Goal: Transaction & Acquisition: Purchase product/service

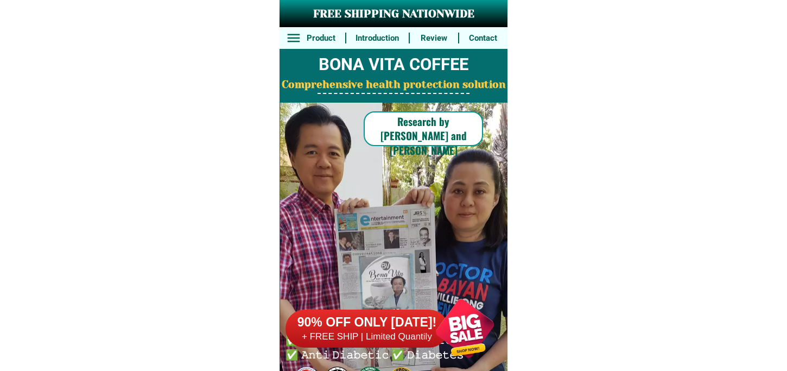
click at [466, 339] on div at bounding box center [464, 328] width 85 height 85
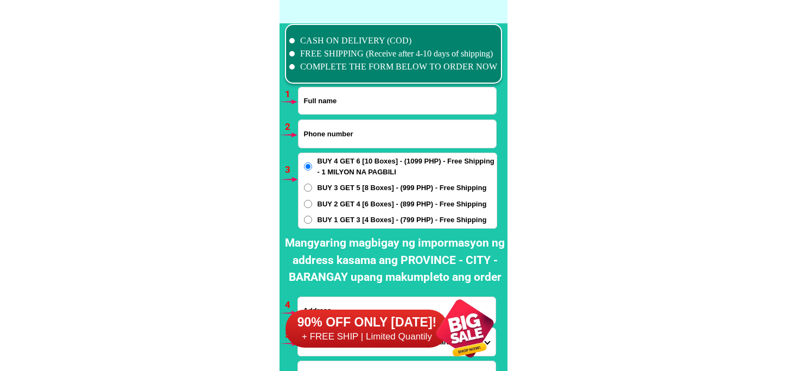
scroll to position [7982, 0]
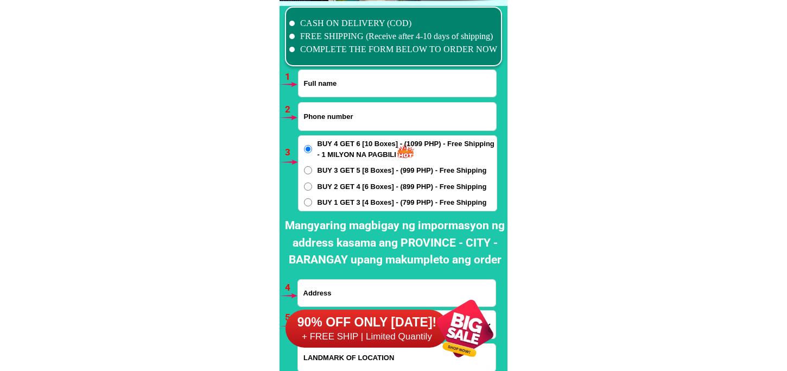
click at [324, 81] on input "Input full_name" at bounding box center [398, 83] width 198 height 27
paste input "[PERSON_NAME]"
type input "[PERSON_NAME]"
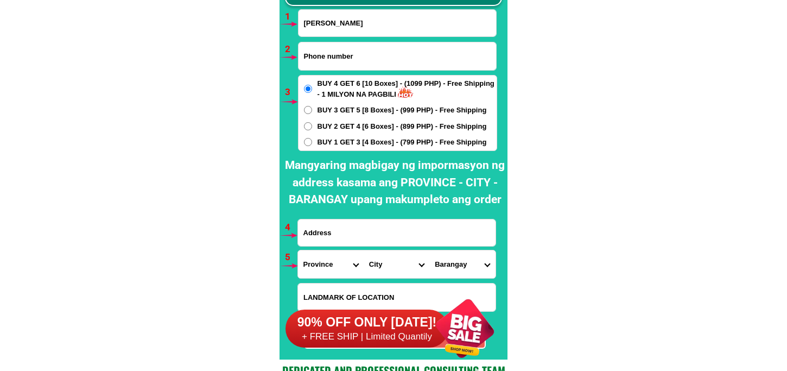
scroll to position [8102, 0]
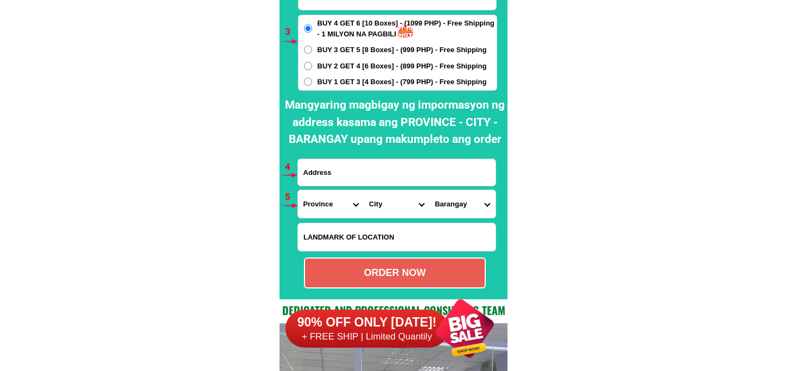
click at [341, 163] on input "Input address" at bounding box center [397, 172] width 198 height 27
paste input "[STREET_ADDRESS]"
type input "[STREET_ADDRESS]"
click at [340, 229] on input "Input LANDMARKOFLOCATION" at bounding box center [397, 237] width 198 height 28
paste input "Road [GEOGRAPHIC_DATA]"
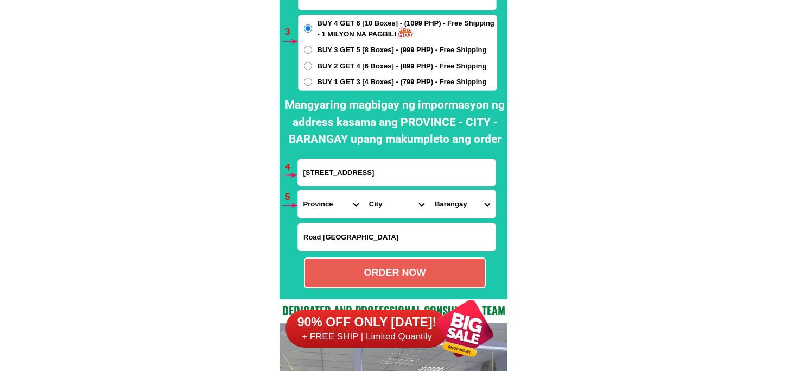
type input "Road [GEOGRAPHIC_DATA]"
click at [395, 165] on input "[STREET_ADDRESS]" at bounding box center [397, 172] width 198 height 27
click at [340, 83] on span "BUY 1 GET 3 [4 Boxes] - (799 PHP) - Free Shipping" at bounding box center [402, 82] width 169 height 11
click at [312, 83] on input "BUY 1 GET 3 [4 Boxes] - (799 PHP) - Free Shipping" at bounding box center [308, 82] width 8 height 8
radio input "true"
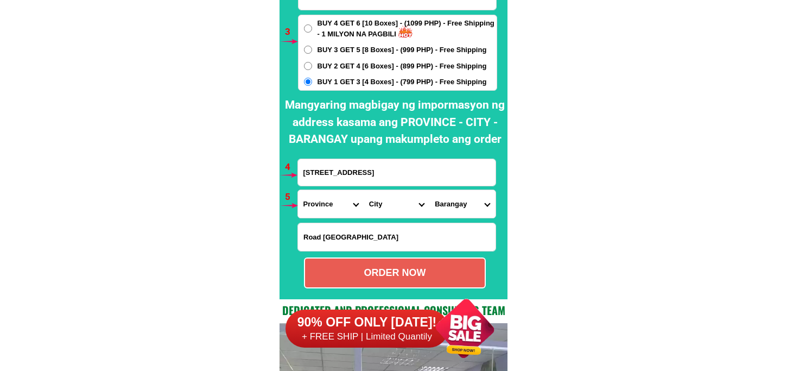
drag, startPoint x: 321, startPoint y: 208, endPoint x: 337, endPoint y: 193, distance: 21.9
click at [321, 208] on select "Province [GEOGRAPHIC_DATA] [GEOGRAPHIC_DATA] [GEOGRAPHIC_DATA] [GEOGRAPHIC_DATA…" at bounding box center [331, 204] width 66 height 28
select select "63_761"
click at [298, 190] on select "Province [GEOGRAPHIC_DATA] [GEOGRAPHIC_DATA] [GEOGRAPHIC_DATA] [GEOGRAPHIC_DATA…" at bounding box center [331, 204] width 66 height 28
drag, startPoint x: 393, startPoint y: 213, endPoint x: 393, endPoint y: 204, distance: 9.8
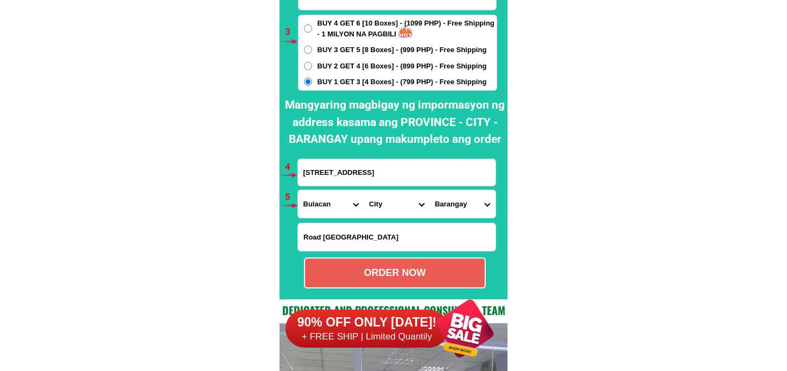
click at [393, 213] on select "City Angat Balagtas [GEOGRAPHIC_DATA] [GEOGRAPHIC_DATA] [GEOGRAPHIC_DATA] [GEOG…" at bounding box center [397, 204] width 66 height 28
select select "63_7612018"
click at [364, 190] on select "City Angat Balagtas [GEOGRAPHIC_DATA] [GEOGRAPHIC_DATA] [GEOGRAPHIC_DATA] [GEOG…" at bounding box center [397, 204] width 66 height 28
drag, startPoint x: 446, startPoint y: 205, endPoint x: 452, endPoint y: 191, distance: 15.3
click at [446, 205] on select "Barangay Assumption Bagong buhay Bagong buhay ii Bagong buhay iii [GEOGRAPHIC_D…" at bounding box center [462, 204] width 66 height 28
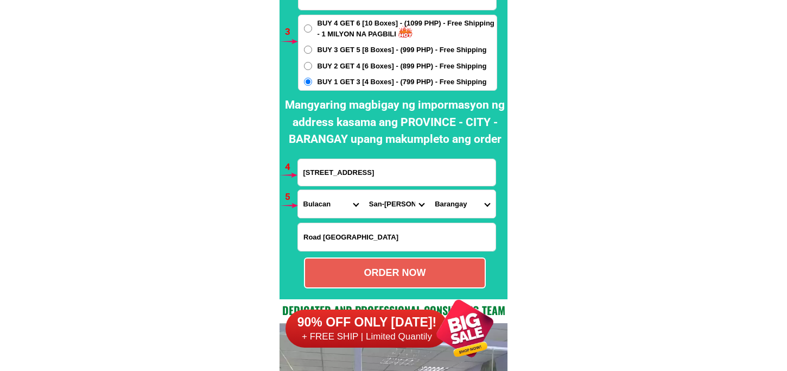
select select "63_76120184459"
click at [429, 190] on select "Barangay Assumption Bagong buhay Bagong buhay ii Bagong buhay iii [GEOGRAPHIC_D…" at bounding box center [462, 204] width 66 height 28
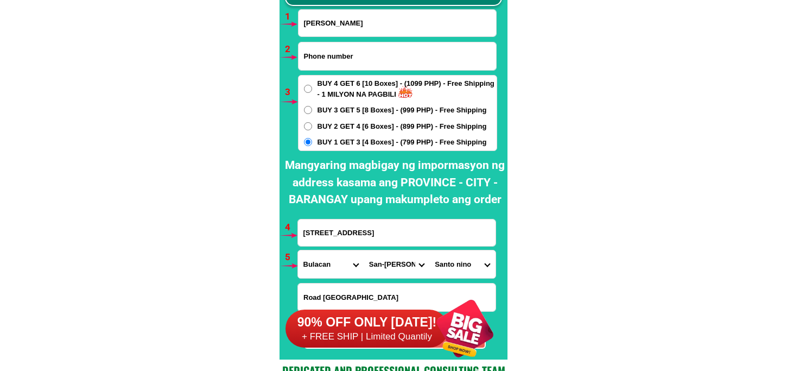
click at [343, 53] on input "Input phone_number" at bounding box center [398, 56] width 198 height 28
paste input "09555820341"
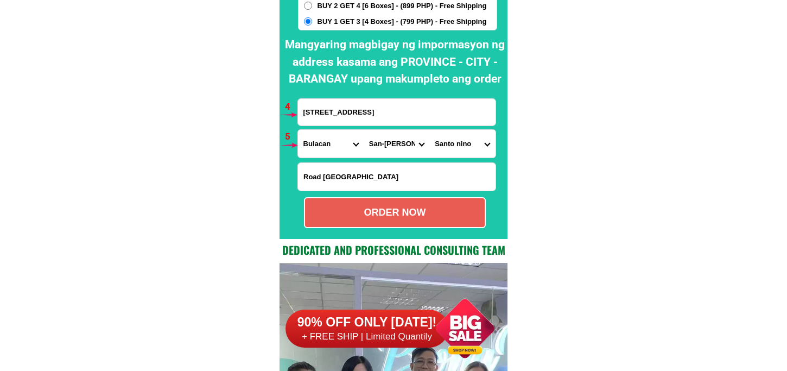
click at [380, 216] on div "ORDER NOW" at bounding box center [395, 212] width 180 height 15
type input "09555820341"
type input "[STREET_ADDRESS]"
radio input "true"
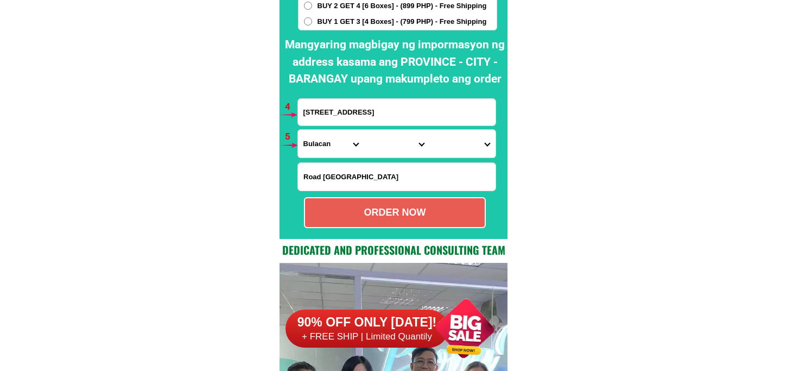
scroll to position [7982, 0]
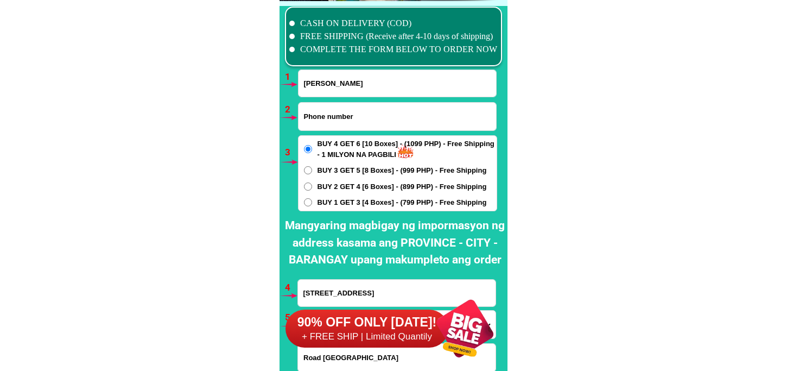
click at [329, 117] on input "Input phone_number" at bounding box center [398, 117] width 198 height 28
paste input "0966 447 9966"
drag, startPoint x: 334, startPoint y: 116, endPoint x: 356, endPoint y: 119, distance: 22.0
click at [337, 116] on input "0966 447 9966" at bounding box center [398, 117] width 198 height 28
click at [323, 117] on input "0966 4479966" at bounding box center [398, 117] width 198 height 28
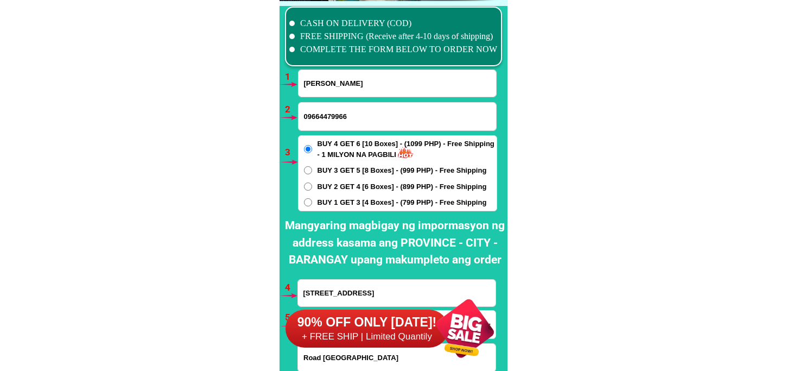
type input "09664479966"
click at [326, 201] on span "BUY 1 GET 3 [4 Boxes] - (799 PHP) - Free Shipping" at bounding box center [402, 202] width 169 height 11
click at [312, 201] on input "BUY 1 GET 3 [4 Boxes] - (799 PHP) - Free Shipping" at bounding box center [308, 202] width 8 height 8
radio input "true"
click at [318, 83] on input "Input full_name" at bounding box center [398, 83] width 198 height 27
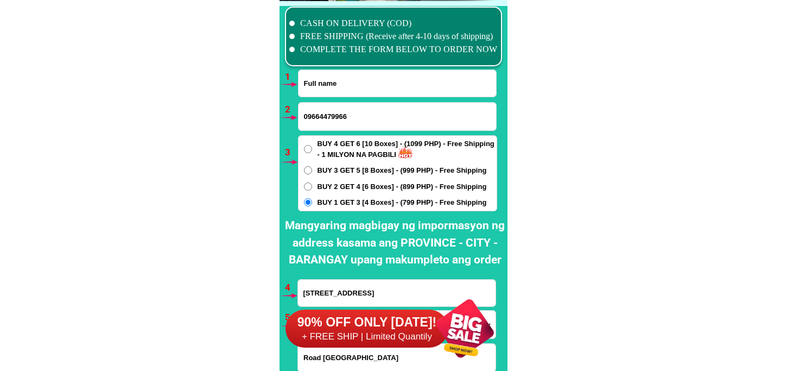
paste input "[PERSON_NAME]"
type input "[PERSON_NAME]"
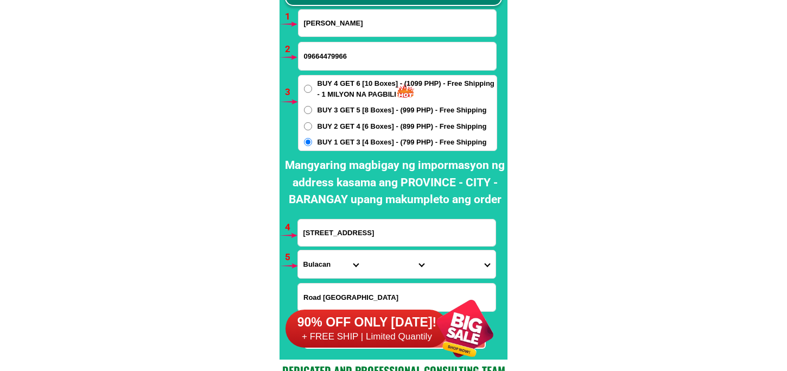
click at [361, 230] on input "[STREET_ADDRESS]" at bounding box center [397, 232] width 198 height 27
paste input "[PERSON_NAME] 1607 exis lot bragy.[PERSON_NAME] extincion gma caveti"
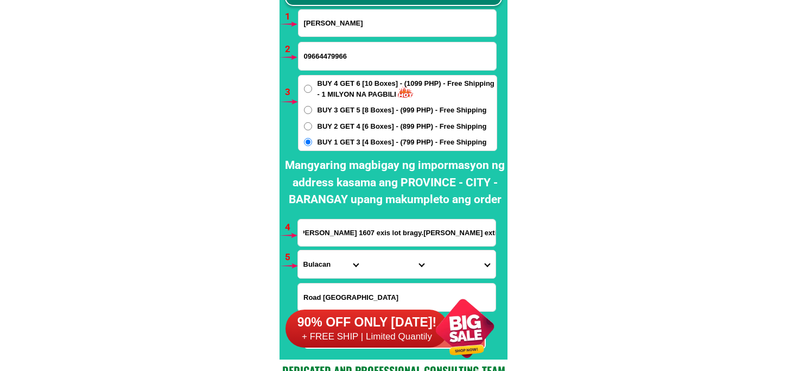
type input "[PERSON_NAME] 1607 exis lot bragy.[PERSON_NAME] extincion gma caveti"
click at [321, 257] on select "Province [GEOGRAPHIC_DATA] [GEOGRAPHIC_DATA] [GEOGRAPHIC_DATA] [GEOGRAPHIC_DATA…" at bounding box center [331, 264] width 66 height 28
select select "63_826"
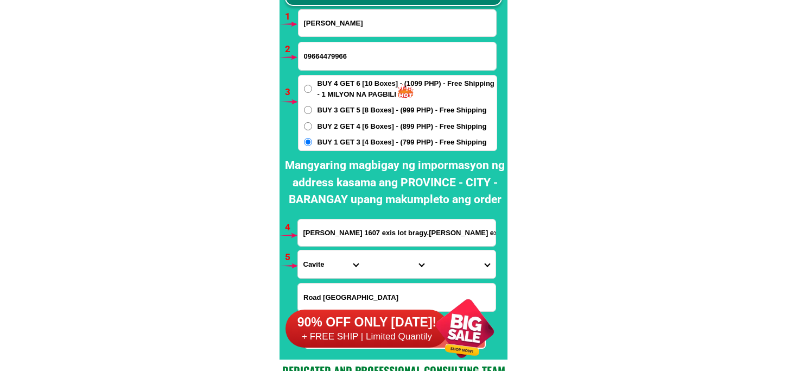
click at [298, 250] on select "Province [GEOGRAPHIC_DATA] [GEOGRAPHIC_DATA] [GEOGRAPHIC_DATA] [GEOGRAPHIC_DATA…" at bounding box center [331, 264] width 66 height 28
click at [383, 258] on select "City [PERSON_NAME] [PERSON_NAME] [GEOGRAPHIC_DATA]-city [GEOGRAPHIC_DATA]-[GEOG…" at bounding box center [397, 264] width 66 height 28
select select "63_8266429"
click at [364, 250] on select "City [PERSON_NAME] [PERSON_NAME] [GEOGRAPHIC_DATA]-city [GEOGRAPHIC_DATA]-[GEOG…" at bounding box center [397, 264] width 66 height 28
click at [383, 269] on select "City [PERSON_NAME] [PERSON_NAME] [GEOGRAPHIC_DATA]-city [GEOGRAPHIC_DATA]-[GEOG…" at bounding box center [397, 264] width 66 height 28
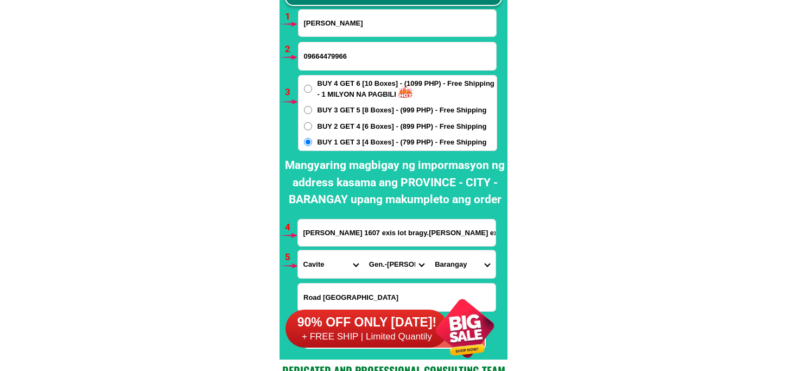
drag, startPoint x: 384, startPoint y: 273, endPoint x: 384, endPoint y: 267, distance: 6.5
click at [384, 270] on select "City [PERSON_NAME] [PERSON_NAME] [GEOGRAPHIC_DATA]-city [GEOGRAPHIC_DATA]-[GEOG…" at bounding box center [397, 264] width 66 height 28
click at [364, 250] on select "City [PERSON_NAME] [PERSON_NAME] [GEOGRAPHIC_DATA]-city [GEOGRAPHIC_DATA]-[GEOG…" at bounding box center [397, 264] width 66 height 28
click at [466, 267] on select "[GEOGRAPHIC_DATA] [PERSON_NAME] [GEOGRAPHIC_DATA] (area i) [GEOGRAPHIC_DATA] [G…" at bounding box center [462, 264] width 66 height 28
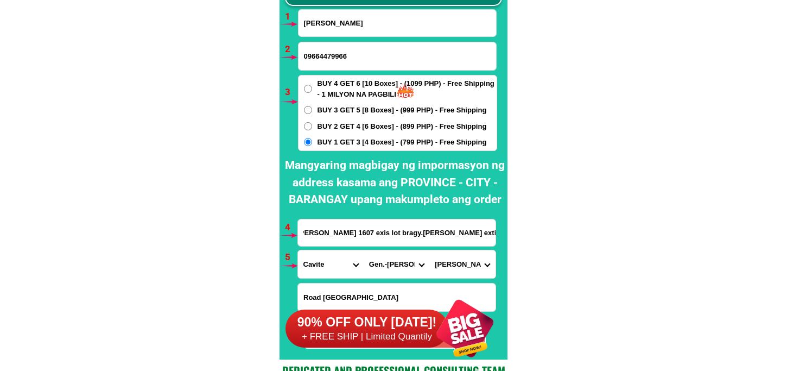
drag, startPoint x: 478, startPoint y: 226, endPoint x: 498, endPoint y: 227, distance: 20.1
click at [498, 227] on div "CASH ON DELIVERY (COD) FREE SHIPPING (Receive after 4-10 days of shipping) COMP…" at bounding box center [394, 150] width 228 height 418
click at [474, 239] on input "[PERSON_NAME] 1607 exis lot bragy.[PERSON_NAME] extincion gma caveti" at bounding box center [397, 232] width 198 height 27
click at [459, 267] on select "[GEOGRAPHIC_DATA] [PERSON_NAME] [GEOGRAPHIC_DATA] (area i) [GEOGRAPHIC_DATA] [G…" at bounding box center [462, 264] width 66 height 28
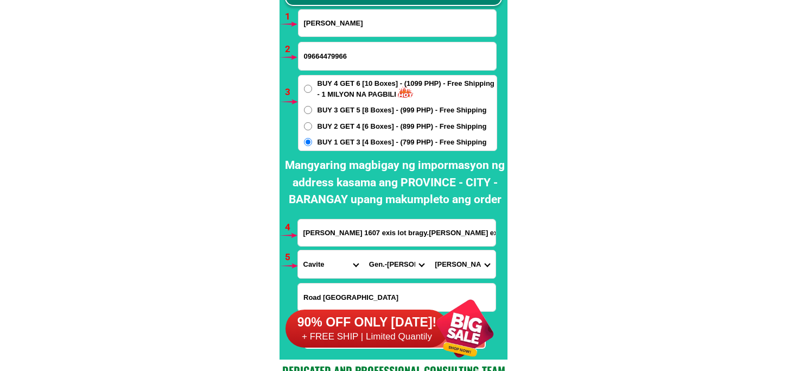
click at [411, 234] on input "[PERSON_NAME] 1607 exis lot bragy.[PERSON_NAME] extincion gma caveti" at bounding box center [397, 232] width 198 height 27
click at [456, 263] on select "[GEOGRAPHIC_DATA] [PERSON_NAME] [GEOGRAPHIC_DATA] (area i) [GEOGRAPHIC_DATA] [G…" at bounding box center [462, 264] width 66 height 28
select select "63_82664297343"
click at [429, 250] on select "[GEOGRAPHIC_DATA] [PERSON_NAME] [GEOGRAPHIC_DATA] (area i) [GEOGRAPHIC_DATA] [G…" at bounding box center [462, 264] width 66 height 28
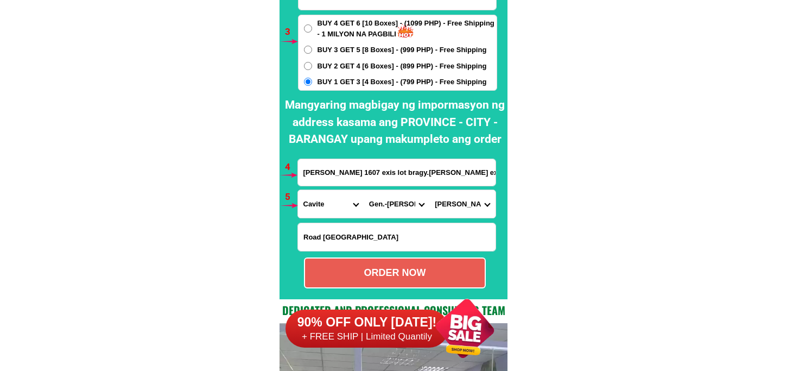
click at [422, 275] on div "ORDER NOW" at bounding box center [395, 272] width 180 height 15
radio input "true"
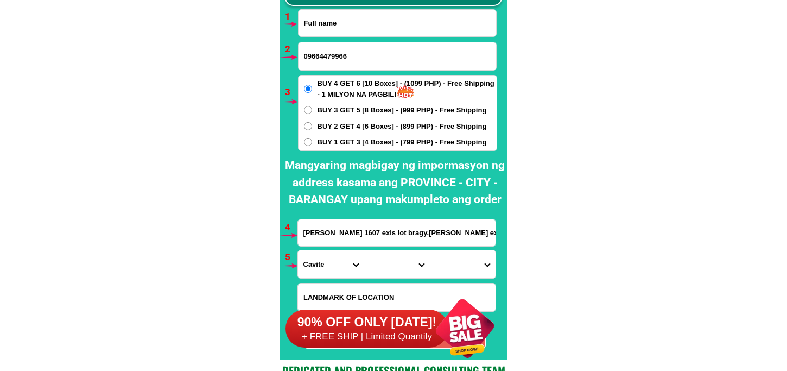
click at [347, 15] on input "Input full_name" at bounding box center [398, 23] width 198 height 27
paste input "[PERSON_NAME]"
type input "[PERSON_NAME]"
click at [333, 50] on input "Input phone_number" at bounding box center [398, 56] width 198 height 28
paste input "09511126387"
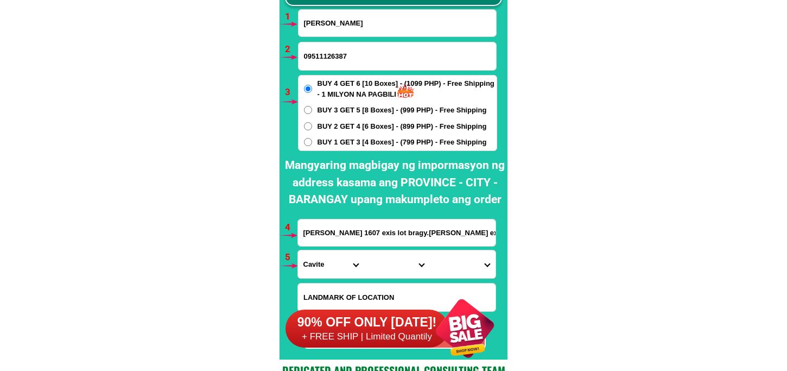
type input "09511126387"
click at [352, 240] on input "[PERSON_NAME] 1607 exis lot bragy.[PERSON_NAME] extincion gma caveti" at bounding box center [397, 232] width 198 height 27
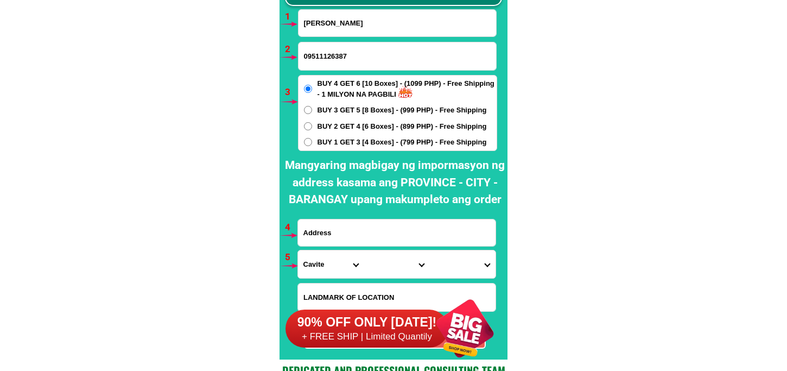
paste input "# 54 Area [STREET_ADDRESS][PERSON_NAME][PERSON_NAME]"
type input "# 54 Area [STREET_ADDRESS][PERSON_NAME][PERSON_NAME]"
drag, startPoint x: 332, startPoint y: 263, endPoint x: 331, endPoint y: 254, distance: 8.7
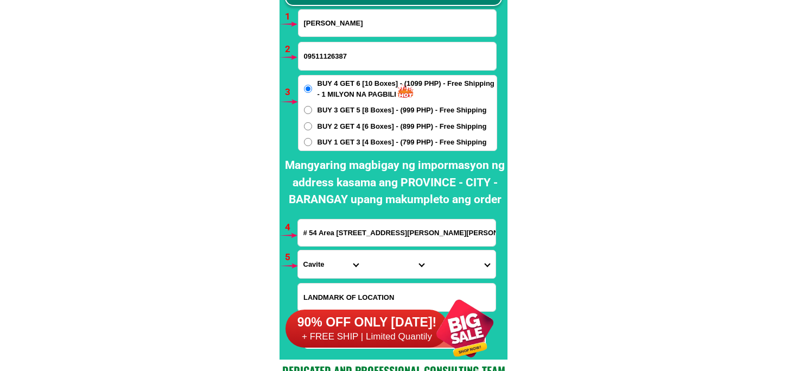
click at [332, 263] on select "Province [GEOGRAPHIC_DATA] [GEOGRAPHIC_DATA] [GEOGRAPHIC_DATA] [GEOGRAPHIC_DATA…" at bounding box center [331, 264] width 66 height 28
select select "63_993"
click at [298, 250] on select "Province [GEOGRAPHIC_DATA] [GEOGRAPHIC_DATA] [GEOGRAPHIC_DATA] [GEOGRAPHIC_DATA…" at bounding box center [331, 264] width 66 height 28
drag, startPoint x: 392, startPoint y: 264, endPoint x: 392, endPoint y: 251, distance: 12.5
click at [392, 259] on select "City Angono Antipolo-city [GEOGRAPHIC_DATA] [GEOGRAPHIC_DATA] [GEOGRAPHIC_DATA]…" at bounding box center [397, 264] width 66 height 28
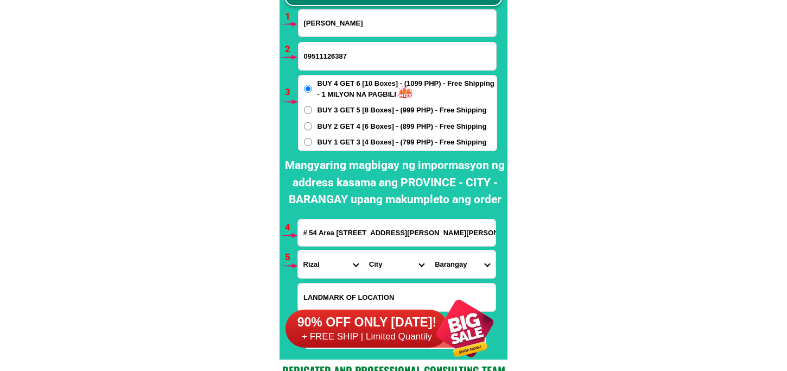
select select "63_993257"
click at [364, 250] on select "City Angono Antipolo-city [GEOGRAPHIC_DATA] [GEOGRAPHIC_DATA] [GEOGRAPHIC_DATA]…" at bounding box center [397, 264] width 66 height 28
drag, startPoint x: 462, startPoint y: 258, endPoint x: 462, endPoint y: 251, distance: 7.1
click at [462, 253] on select "[GEOGRAPHIC_DATA] i Ampid ii Banaba [PERSON_NAME] bayan 1 [PERSON_NAME] bayan 2…" at bounding box center [462, 264] width 66 height 28
select select "63_9932575730"
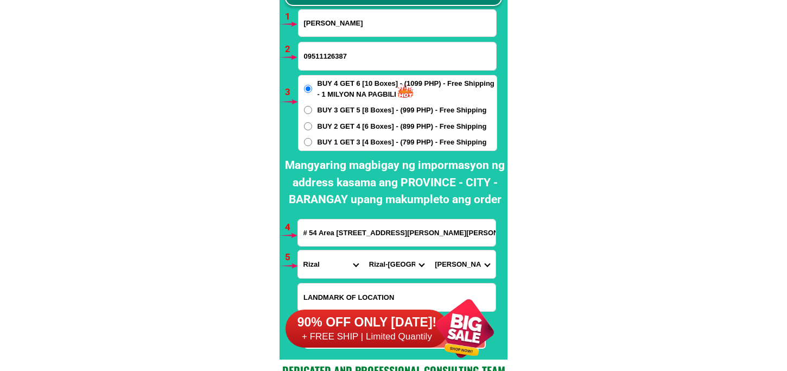
click at [429, 250] on select "[GEOGRAPHIC_DATA] i Ampid ii Banaba [PERSON_NAME] bayan 1 [PERSON_NAME] bayan 2…" at bounding box center [462, 264] width 66 height 28
click at [354, 126] on span "BUY 2 GET 4 [6 Boxes] - (899 PHP) - Free Shipping" at bounding box center [402, 126] width 169 height 11
click at [312, 126] on input "BUY 2 GET 4 [6 Boxes] - (899 PHP) - Free Shipping" at bounding box center [308, 126] width 8 height 8
radio input "true"
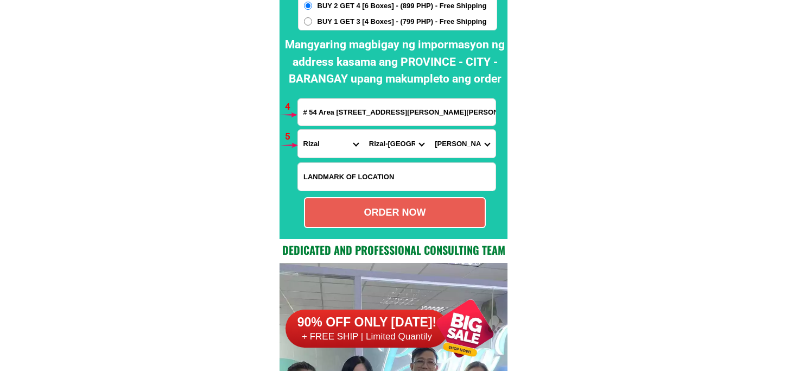
click at [373, 201] on div "ORDER NOW" at bounding box center [395, 212] width 182 height 31
type input "# 54 Area [STREET_ADDRESS][PERSON_NAME][PERSON_NAME]"
radio input "true"
